Goal: Check status: Check status

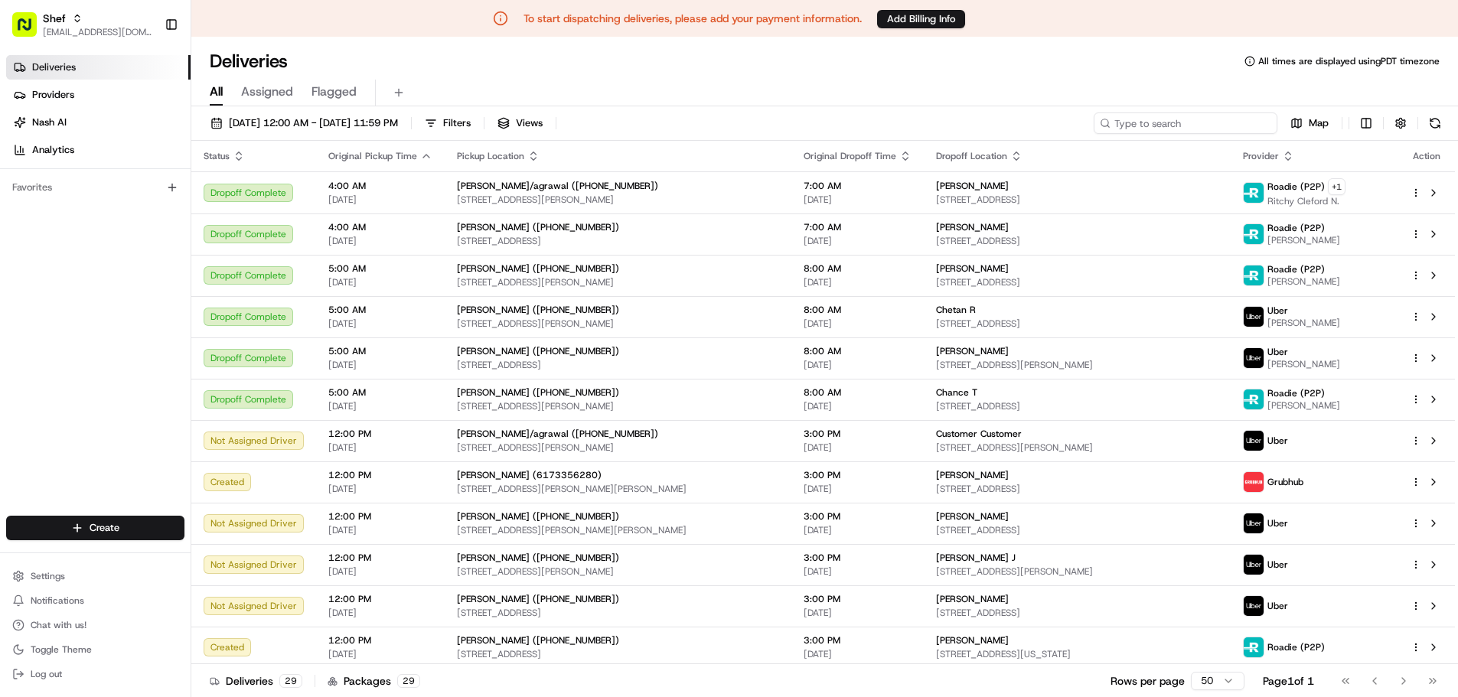
click at [1232, 119] on input at bounding box center [1186, 123] width 184 height 21
paste input "mnfJjW6Ydbg"
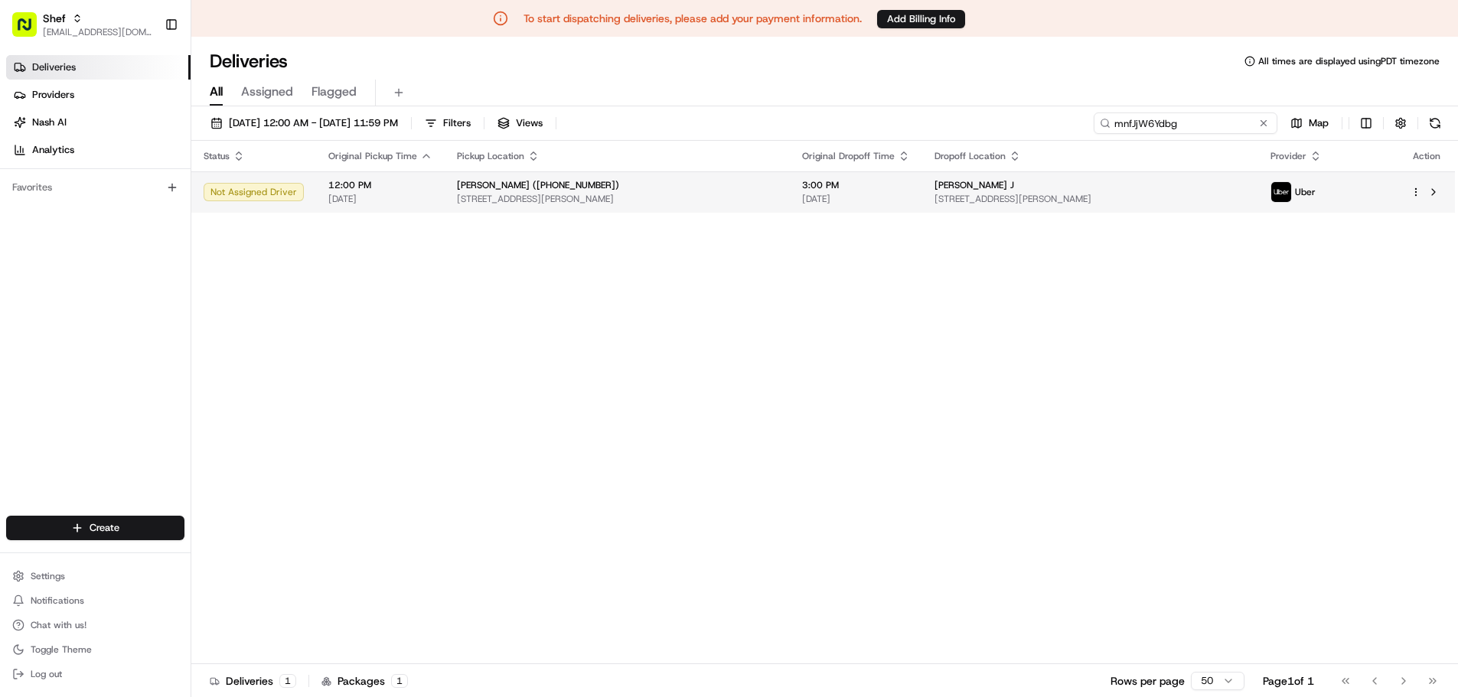
type input "mnfJjW6Ydbg"
click at [910, 200] on span "[DATE]" at bounding box center [856, 199] width 108 height 12
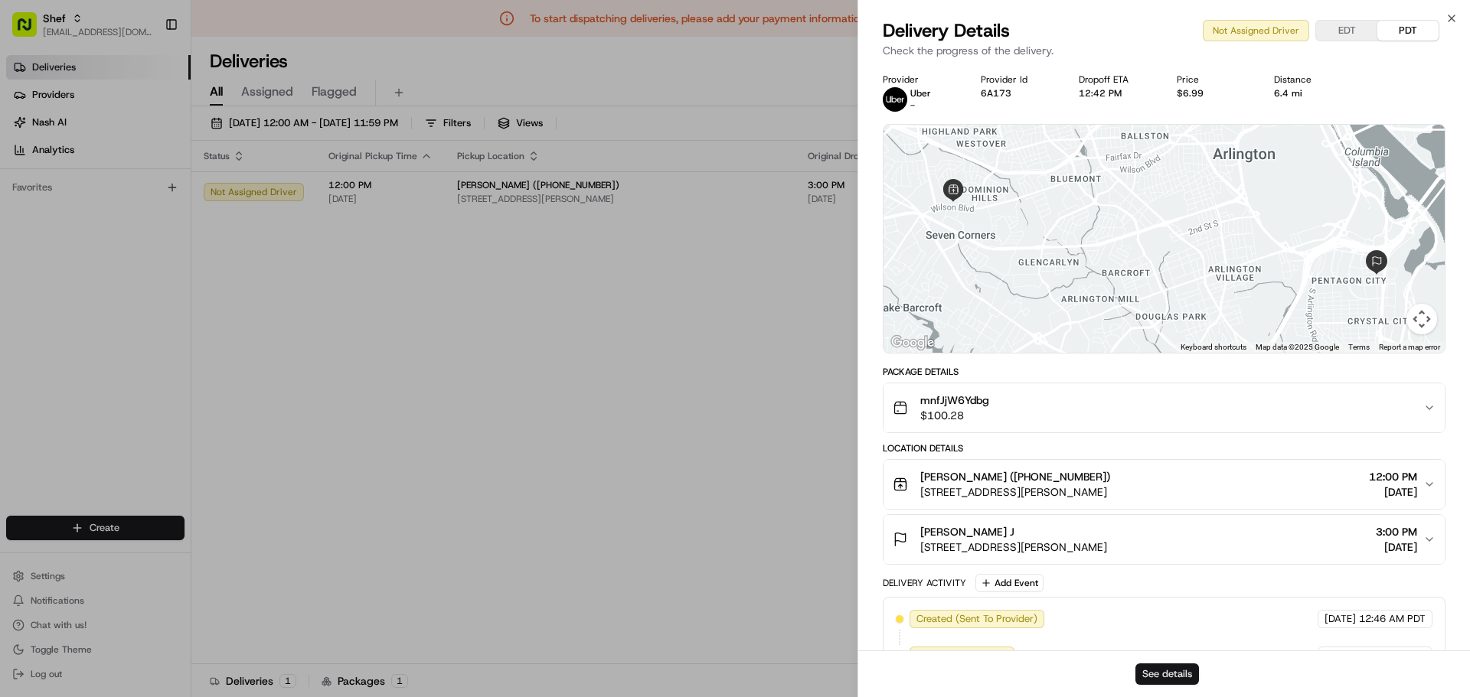
click at [1175, 677] on button "See details" at bounding box center [1167, 674] width 64 height 21
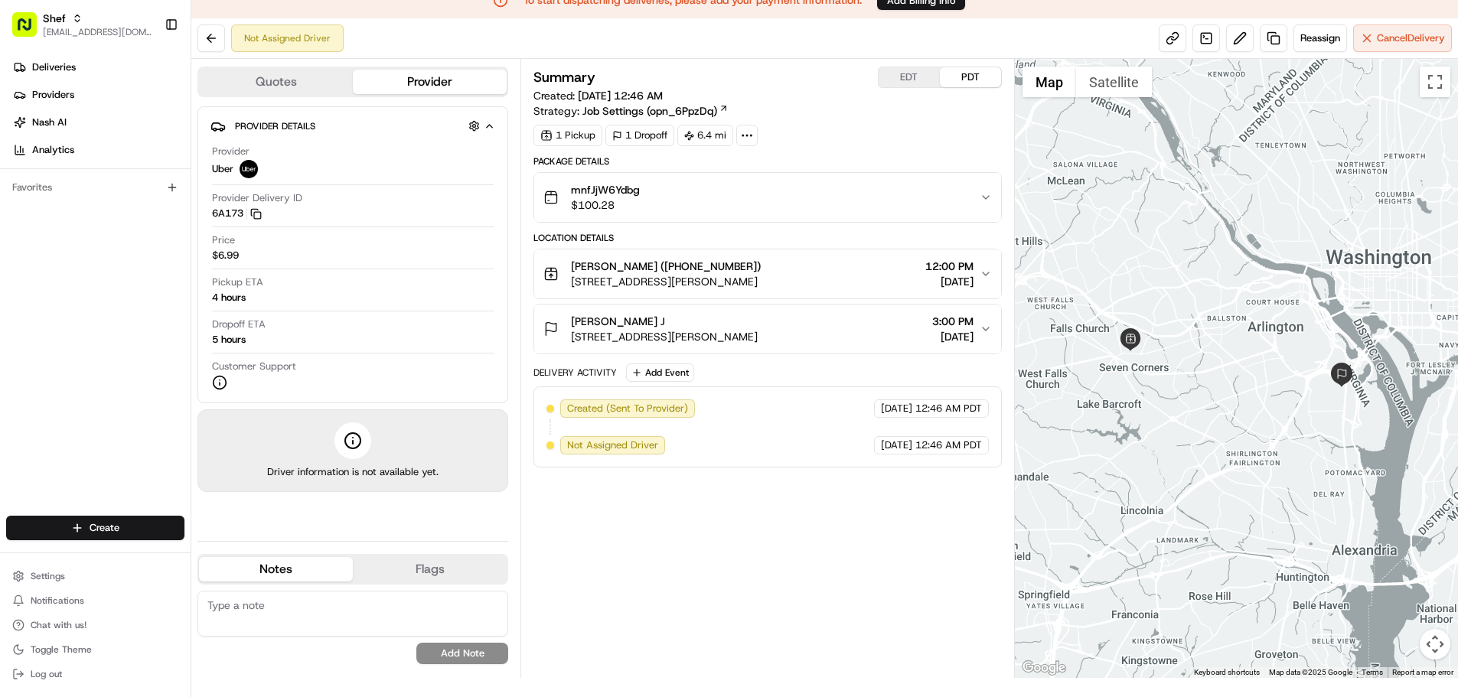
scroll to position [37, 0]
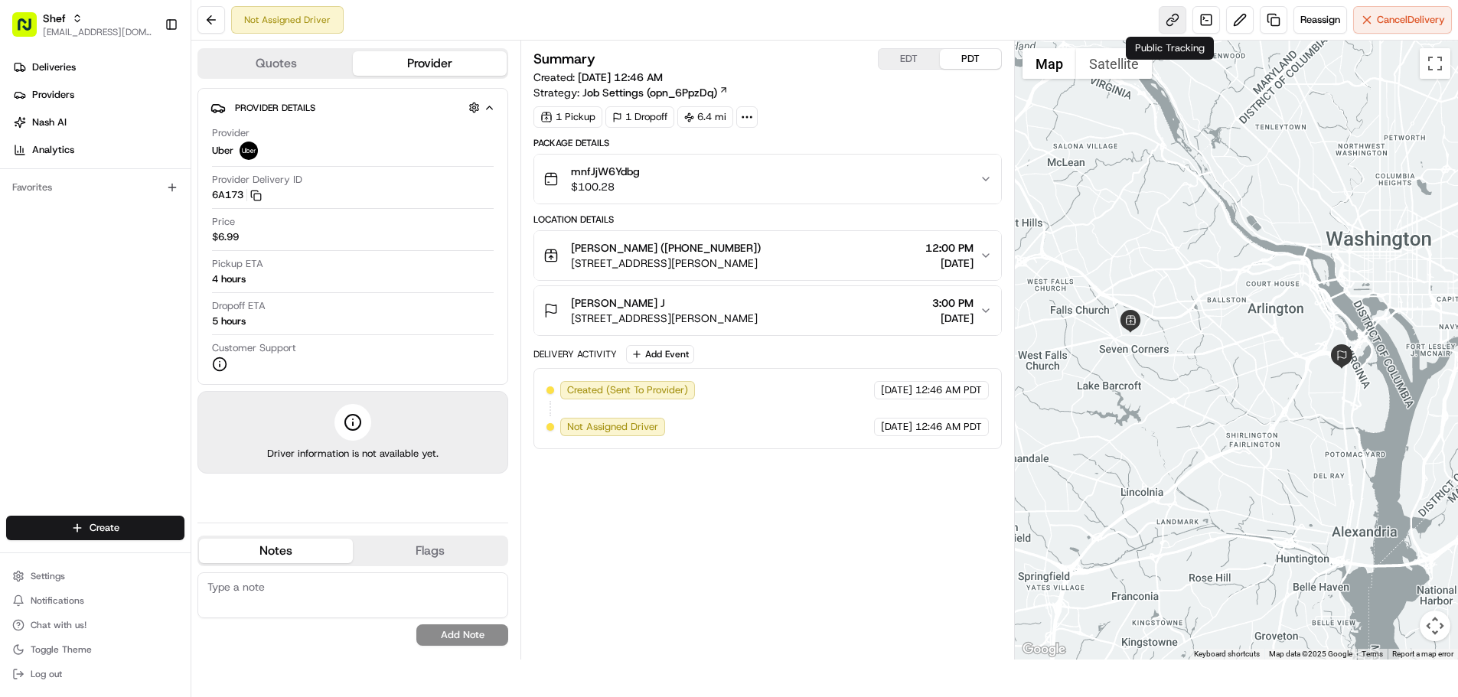
click at [1164, 21] on link at bounding box center [1173, 20] width 28 height 28
